Goal: Task Accomplishment & Management: Use online tool/utility

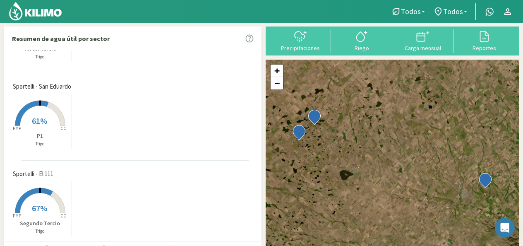
scroll to position [61, 0]
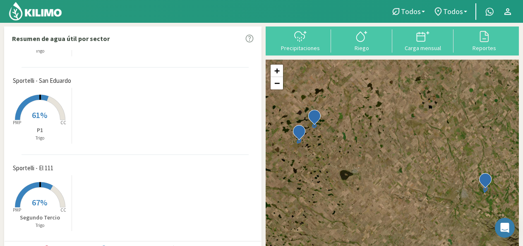
click at [42, 170] on span "Sportelli - El 111" at bounding box center [33, 169] width 41 height 10
click at [42, 200] on span "67%" at bounding box center [39, 202] width 15 height 10
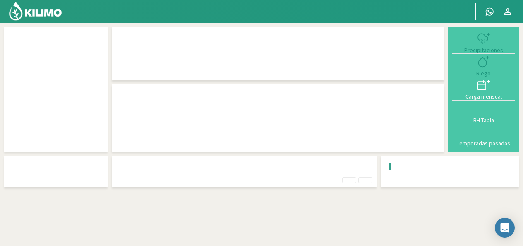
click at [42, 200] on div "Precipitaciones Riego Carga mensual BH Tabla Temporadas pasadas" at bounding box center [261, 145] width 523 height 246
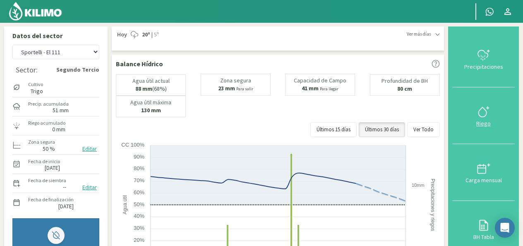
click at [491, 112] on icon at bounding box center [484, 111] width 13 height 13
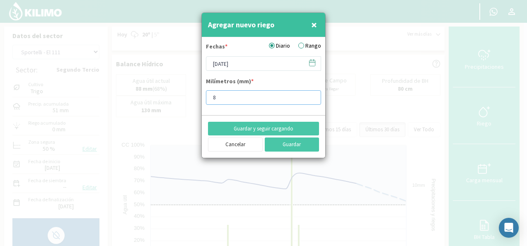
click at [312, 94] on input "8" at bounding box center [263, 97] width 115 height 14
click at [311, 100] on input "7" at bounding box center [263, 97] width 115 height 14
click at [311, 100] on input "6" at bounding box center [263, 97] width 115 height 14
type input "5"
click at [311, 100] on input "5" at bounding box center [263, 97] width 115 height 14
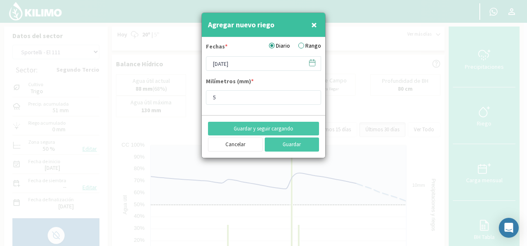
click at [309, 65] on icon at bounding box center [312, 63] width 8 height 8
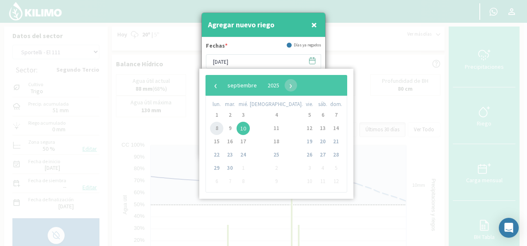
click at [220, 129] on span "8" at bounding box center [216, 128] width 13 height 13
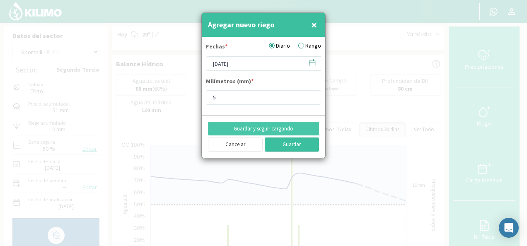
click at [277, 139] on button "Guardar" at bounding box center [292, 144] width 55 height 14
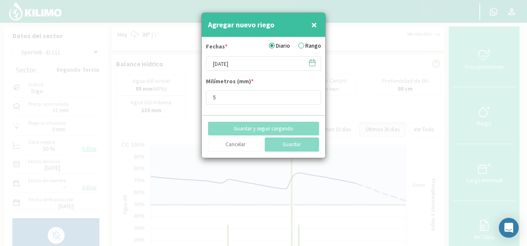
type input "[DATE]"
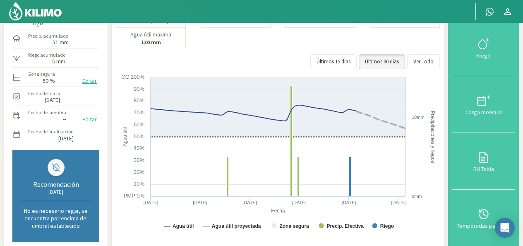
scroll to position [66, 0]
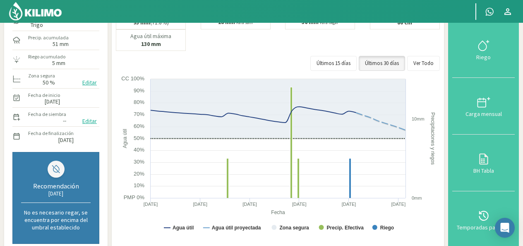
click at [348, 48] on div "Agua útil actual 93 mm (71.8%) [PERSON_NAME] 28 mm Para salir Capacidad [PERSON…" at bounding box center [278, 41] width 324 height 68
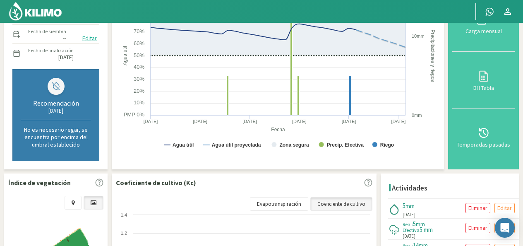
scroll to position [0, 0]
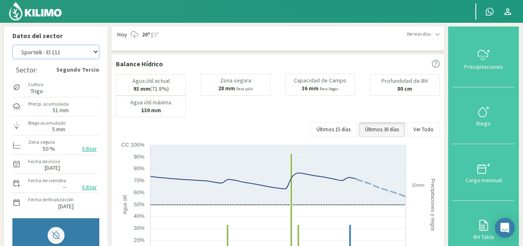
click at [96, 53] on select "[PERSON_NAME] - El 111 [PERSON_NAME] - Los Aromitos [PERSON_NAME] - [GEOGRAPHIC…" at bounding box center [55, 52] width 87 height 14
click at [12, 45] on select "[PERSON_NAME] - El 111 [PERSON_NAME] - Los Aromitos [PERSON_NAME] - [GEOGRAPHIC…" at bounding box center [55, 52] width 87 height 14
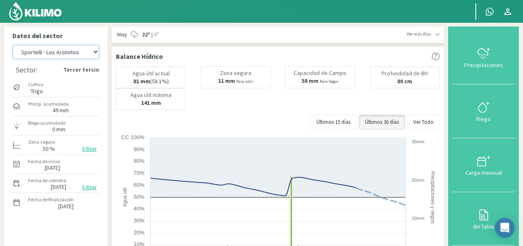
click at [99, 52] on select "[PERSON_NAME] - El 111 [PERSON_NAME] - Los Aromitos [PERSON_NAME] - [GEOGRAPHIC…" at bounding box center [55, 52] width 87 height 14
click at [12, 45] on select "[PERSON_NAME] - El 111 [PERSON_NAME] - Los Aromitos [PERSON_NAME] - [GEOGRAPHIC…" at bounding box center [55, 52] width 87 height 14
select select "8: Object"
